Goal: Submit feedback/report problem: Submit feedback/report problem

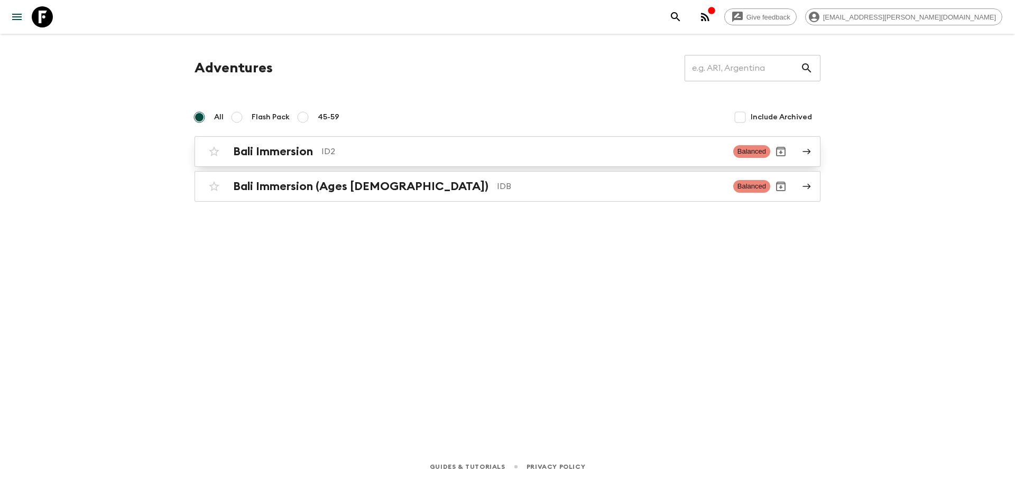
click at [355, 147] on p "ID2" at bounding box center [522, 151] width 403 height 13
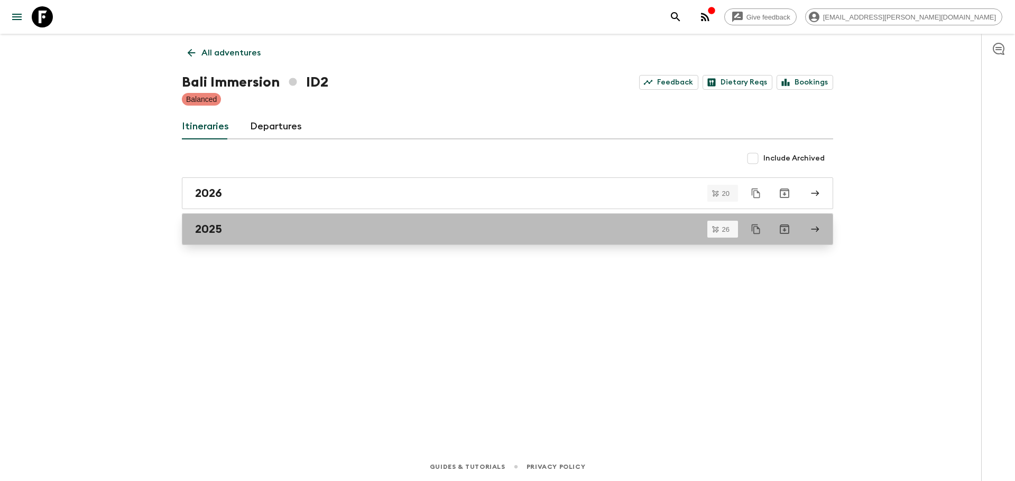
click at [326, 223] on div "2025" at bounding box center [497, 229] width 605 height 14
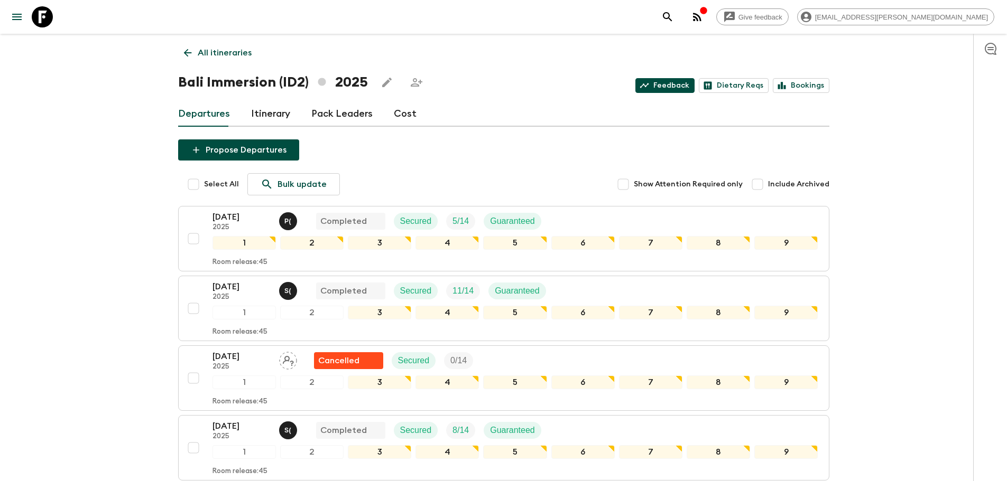
click at [676, 83] on link "Feedback" at bounding box center [664, 85] width 59 height 15
